Goal: Task Accomplishment & Management: Complete application form

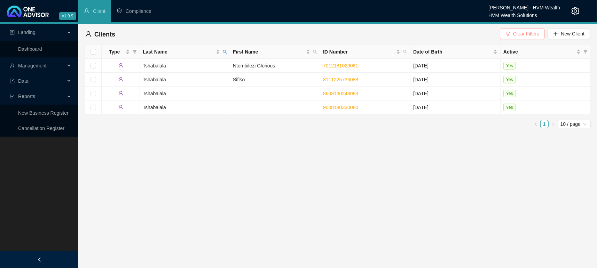
click at [529, 32] on span "Clear Filters" at bounding box center [526, 34] width 26 height 8
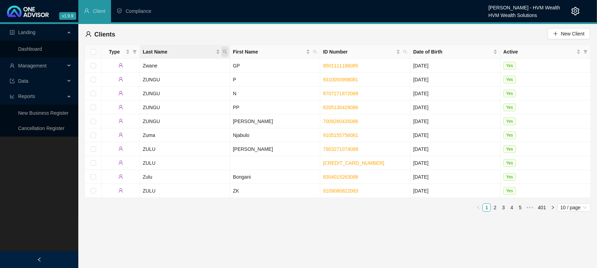
click at [226, 53] on icon "search" at bounding box center [225, 52] width 4 height 4
type input "Allanby"
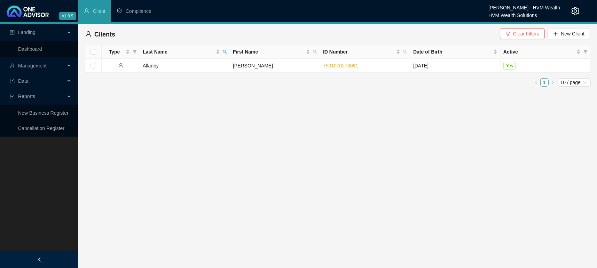
click at [169, 73] on div "Type Last Name First Name ID Number Date of Birth Active [PERSON_NAME] 75010702…" at bounding box center [338, 66] width 506 height 42
click at [158, 69] on td "Allanby" at bounding box center [185, 66] width 90 height 14
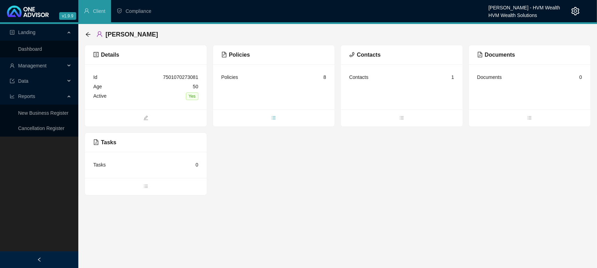
click at [277, 119] on span "bars" at bounding box center [274, 119] width 122 height 8
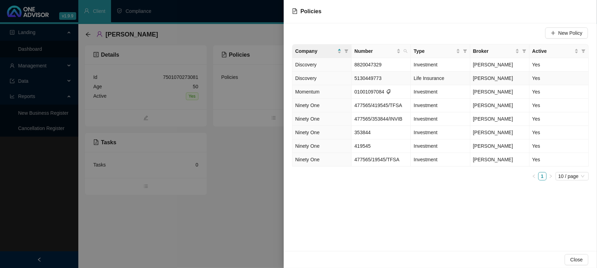
click at [310, 80] on span "Discovery" at bounding box center [305, 79] width 21 height 6
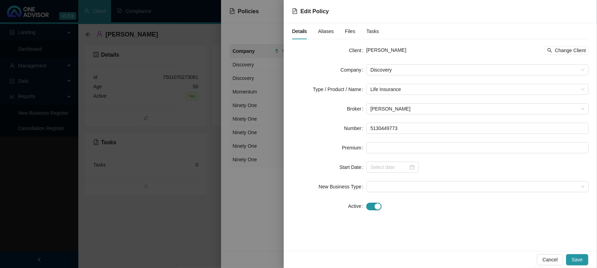
click at [367, 157] on form "Client [PERSON_NAME] Change Client Company Discovery Type / Product / Name Life…" at bounding box center [440, 128] width 297 height 167
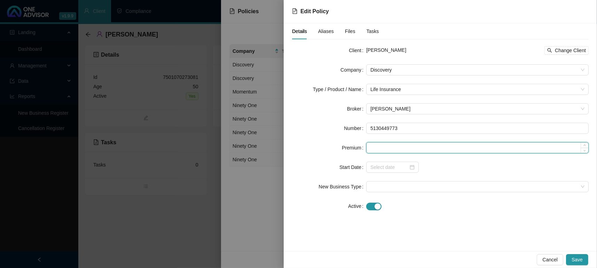
click at [381, 148] on input at bounding box center [478, 148] width 222 height 10
type input "3"
type input "3417.57"
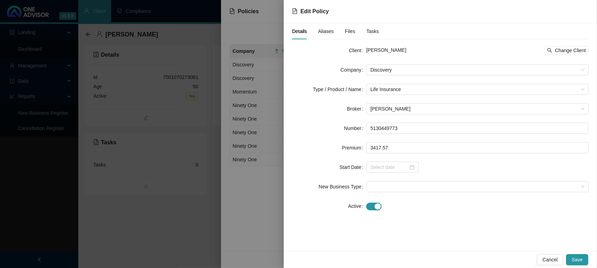
click at [457, 169] on div at bounding box center [477, 167] width 223 height 11
drag, startPoint x: 413, startPoint y: 165, endPoint x: 410, endPoint y: 164, distance: 3.5
click at [413, 166] on div at bounding box center [393, 168] width 44 height 8
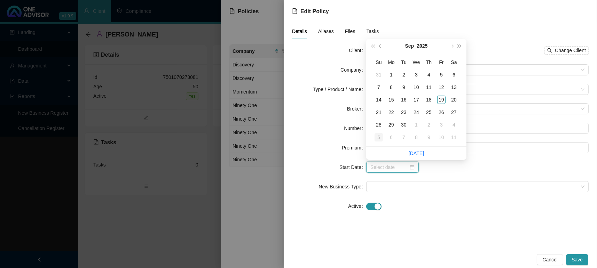
type input "[DATE]"
click at [410, 124] on td "1" at bounding box center [416, 125] width 13 height 13
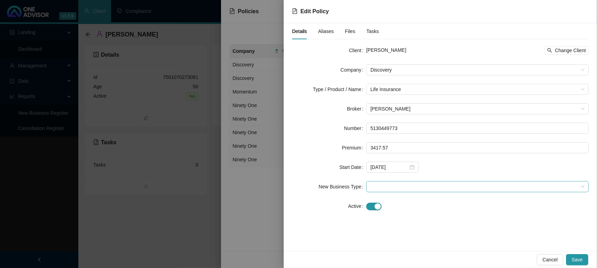
click at [390, 185] on span at bounding box center [478, 187] width 214 height 10
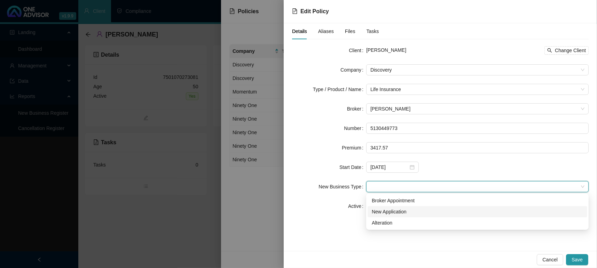
click at [395, 210] on div "New Application" at bounding box center [477, 212] width 211 height 8
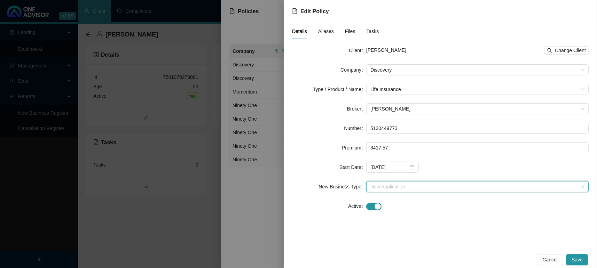
click at [377, 182] on span "New Application" at bounding box center [478, 187] width 214 height 10
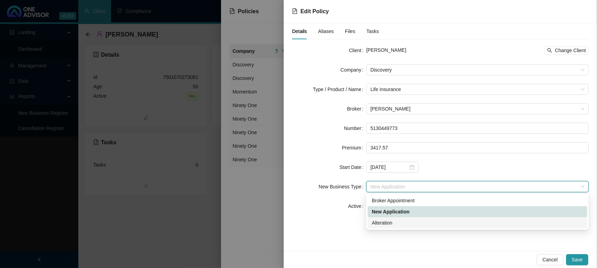
click at [392, 228] on div "Alteration" at bounding box center [478, 223] width 220 height 11
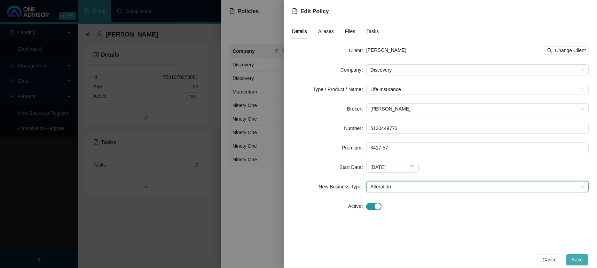
click at [587, 255] on button "Save" at bounding box center [577, 260] width 22 height 11
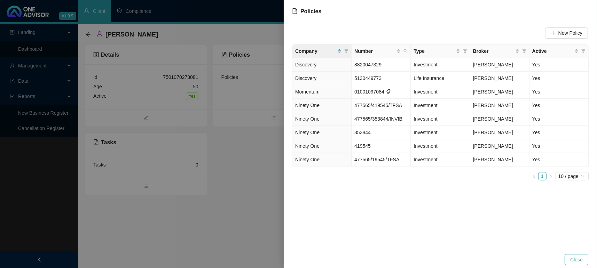
click at [571, 264] on button "Close" at bounding box center [577, 260] width 24 height 11
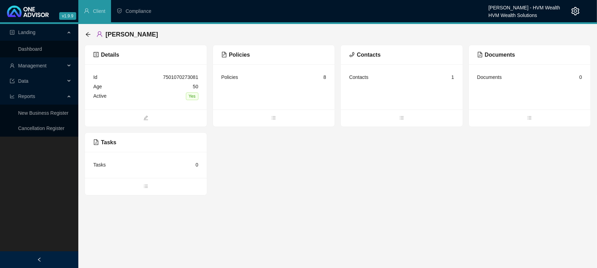
drag, startPoint x: 289, startPoint y: 241, endPoint x: 276, endPoint y: 243, distance: 13.3
click at [276, 243] on main "Landing Dashboard Management Data Reports New Business Register Cancellation Re…" at bounding box center [298, 146] width 597 height 244
click at [32, 52] on link "Dashboard" at bounding box center [30, 49] width 24 height 6
